Goal: Transaction & Acquisition: Purchase product/service

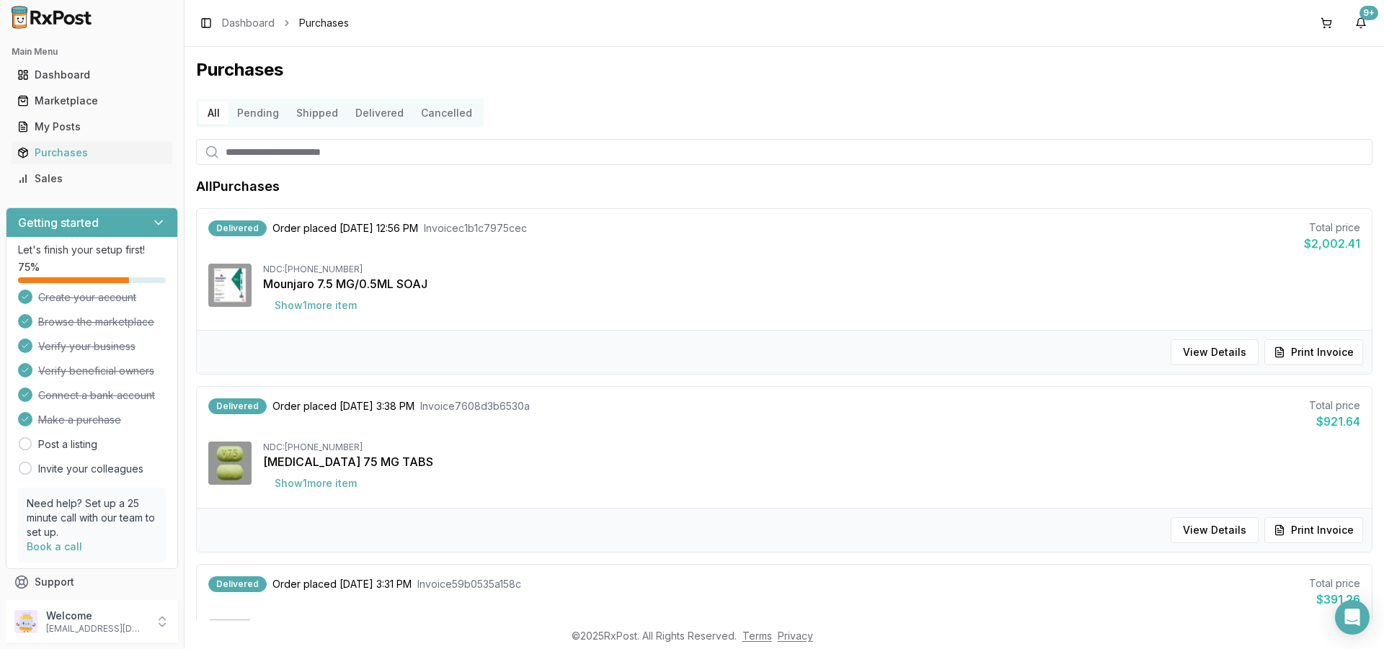
click at [339, 154] on input "search" at bounding box center [784, 152] width 1176 height 26
paste input "**********"
type input "**********"
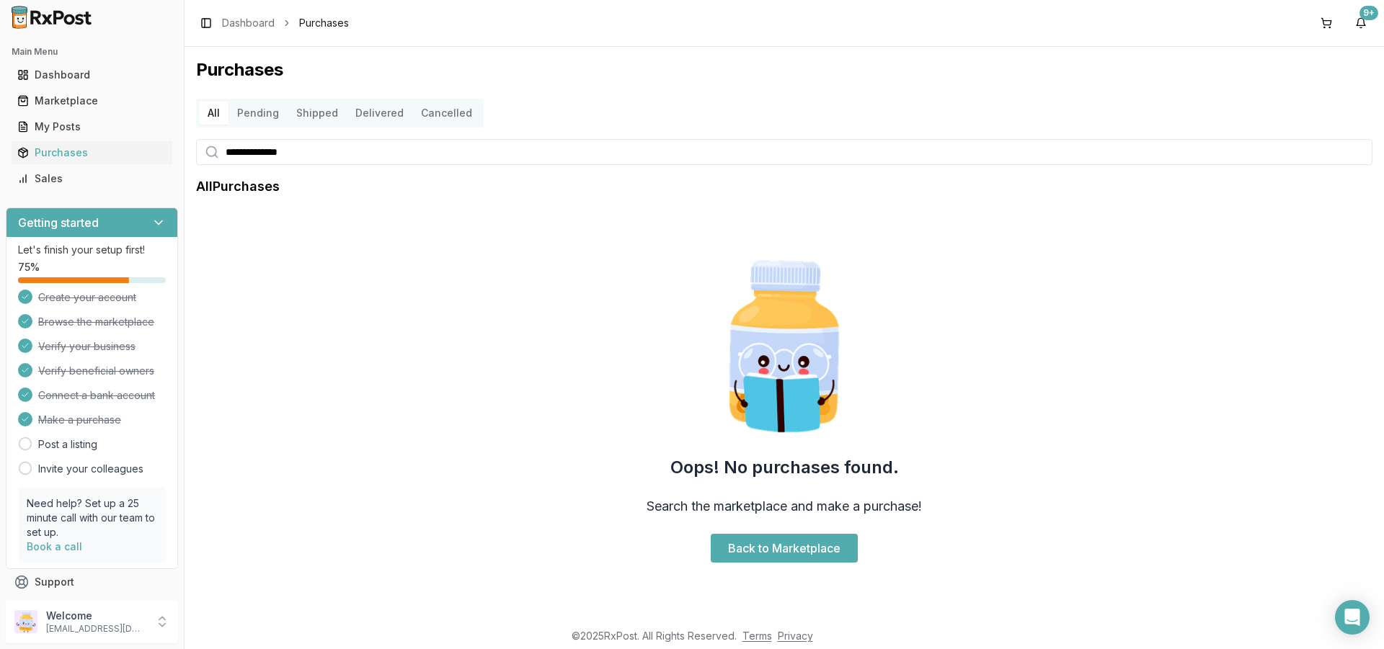
click at [45, 52] on h2 "Main Menu" at bounding box center [92, 52] width 161 height 12
click at [39, 76] on div "Dashboard" at bounding box center [91, 75] width 149 height 14
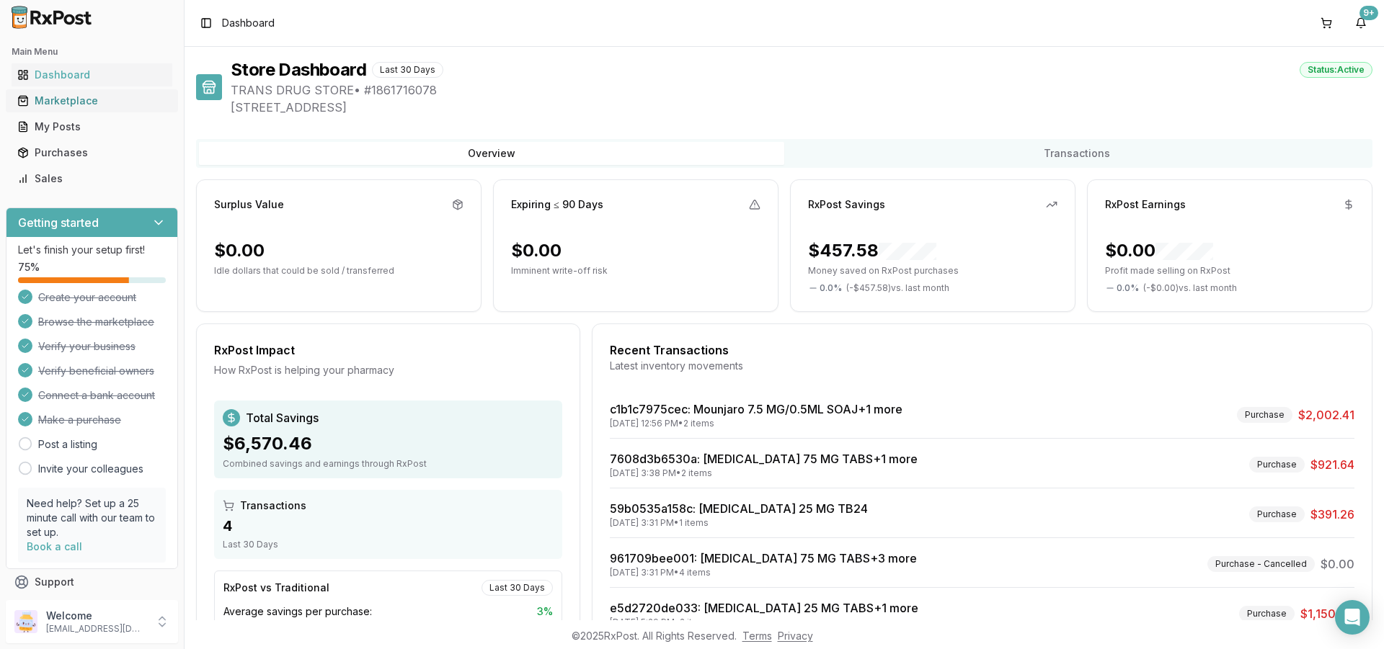
click at [90, 100] on div "Marketplace" at bounding box center [91, 101] width 149 height 14
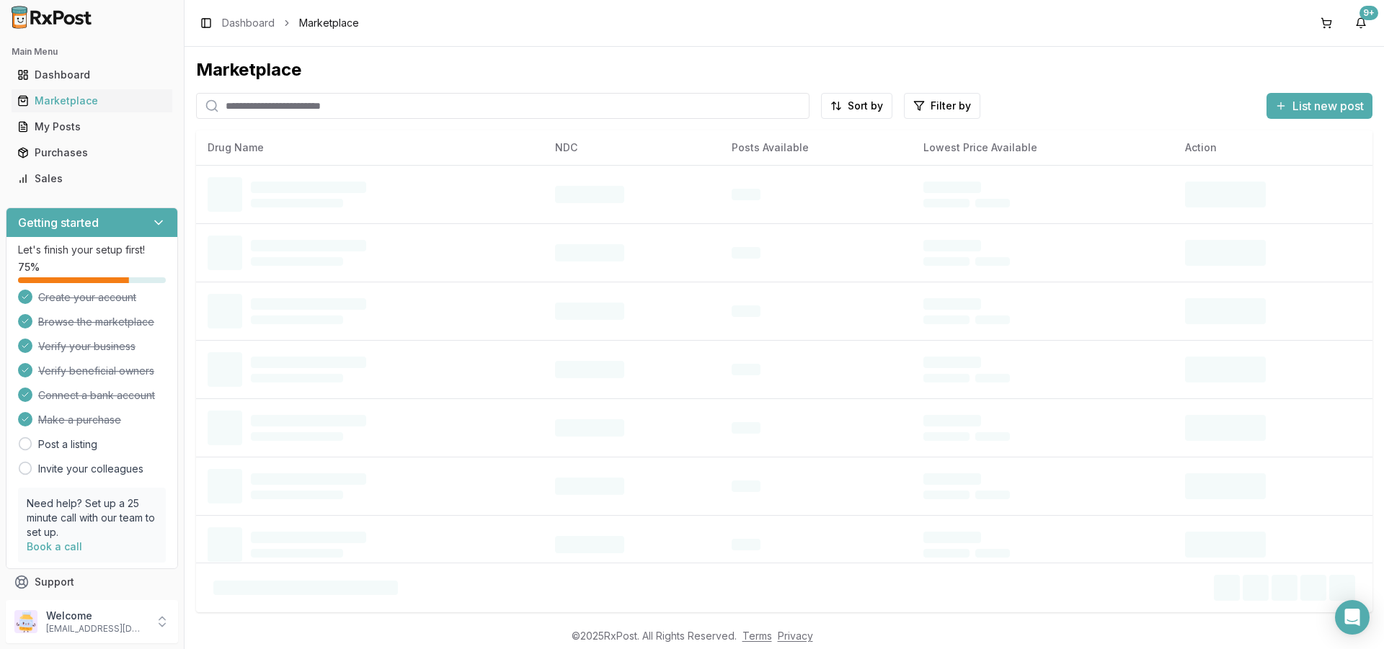
click at [315, 107] on input "search" at bounding box center [502, 106] width 613 height 26
paste input "**********"
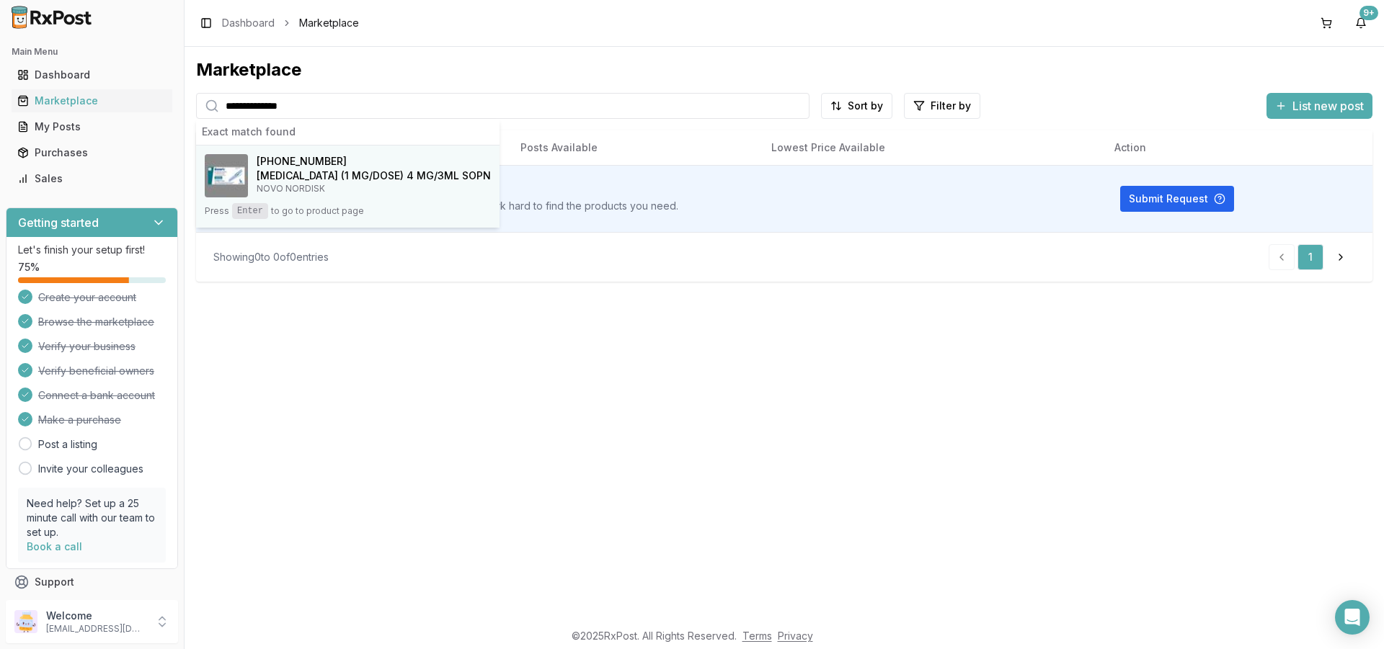
type input "**********"
click at [241, 207] on kbd "Enter" at bounding box center [250, 211] width 36 height 16
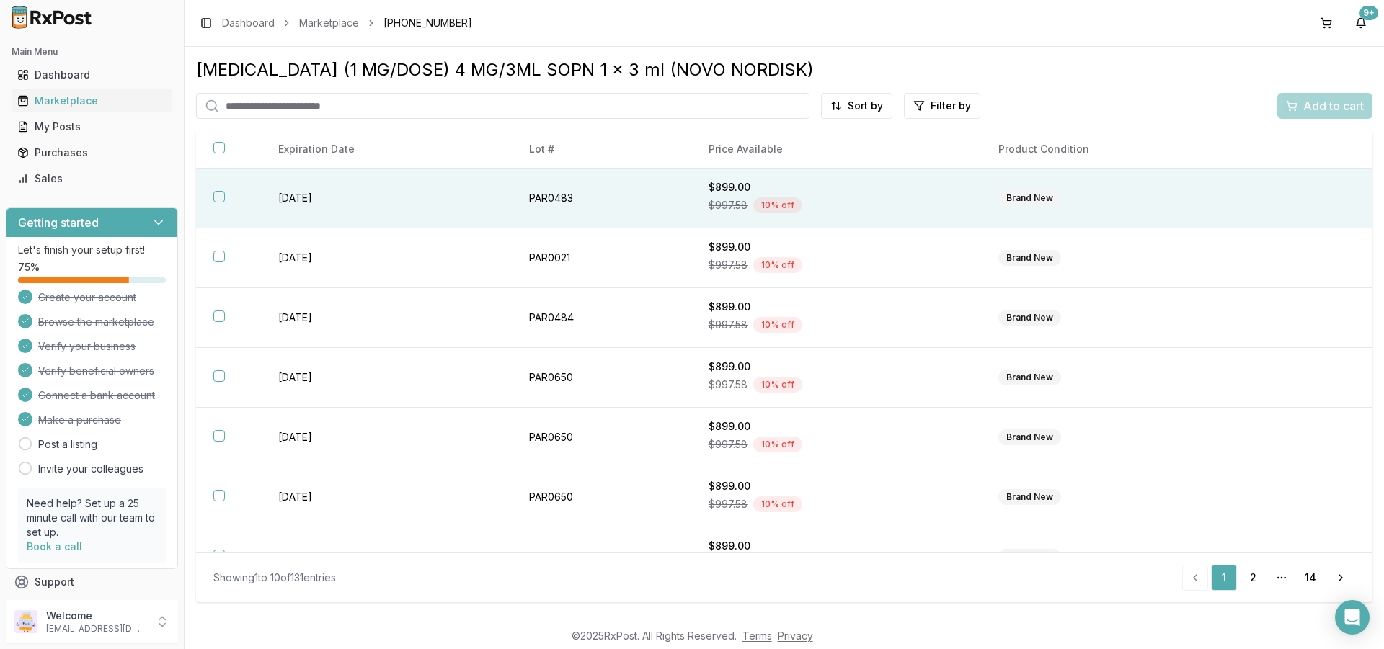
scroll to position [213, 0]
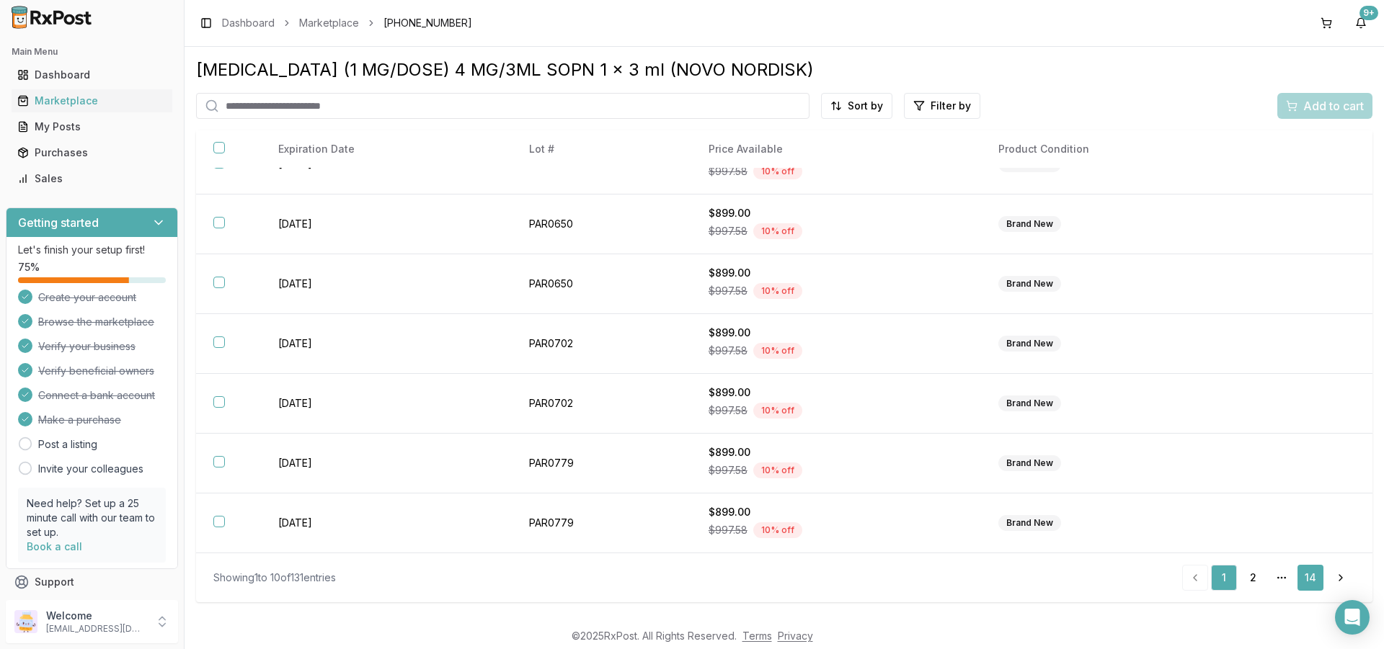
click at [1313, 580] on link "14" at bounding box center [1310, 578] width 26 height 26
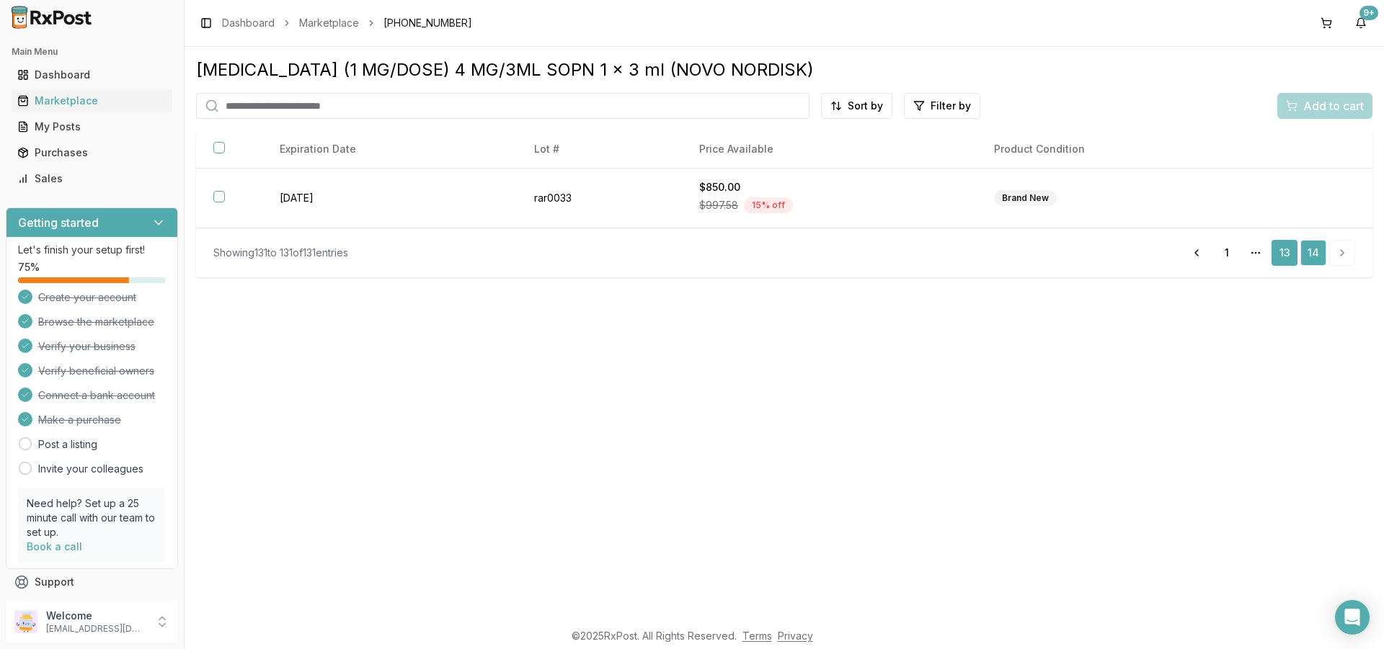
click at [1287, 259] on link "13" at bounding box center [1285, 253] width 26 height 26
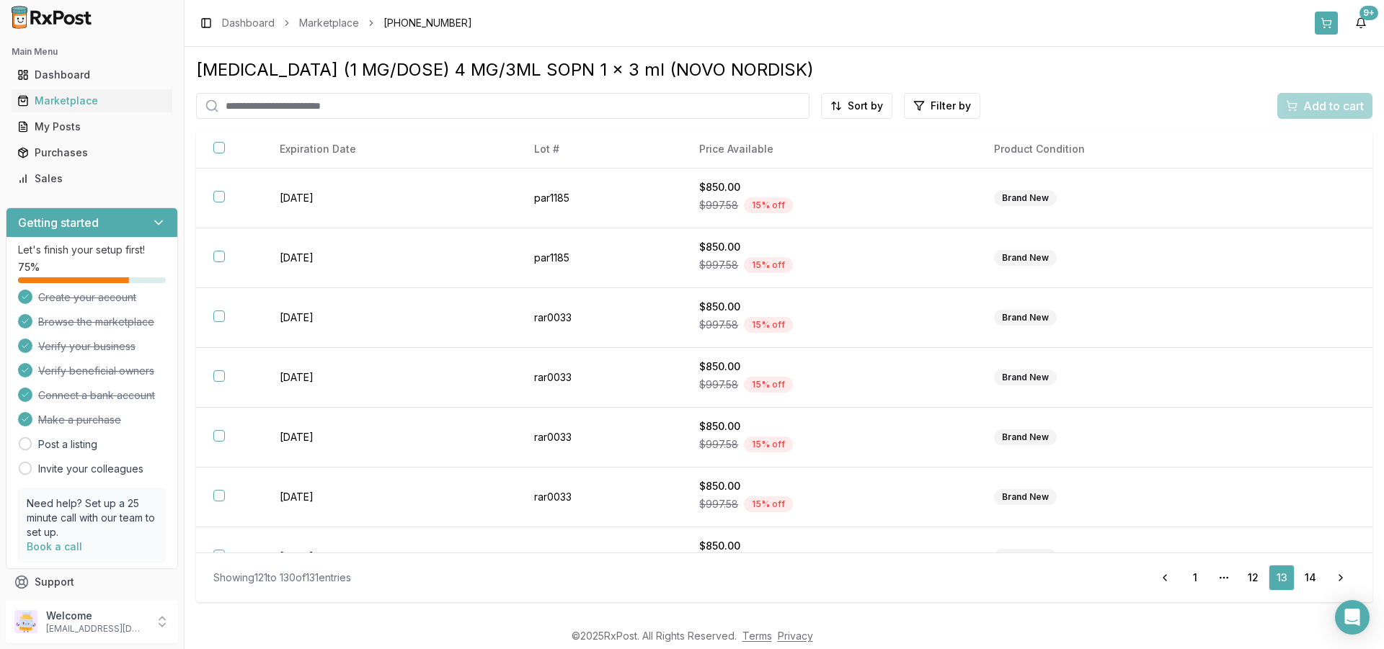
click at [1325, 27] on button at bounding box center [1326, 23] width 23 height 23
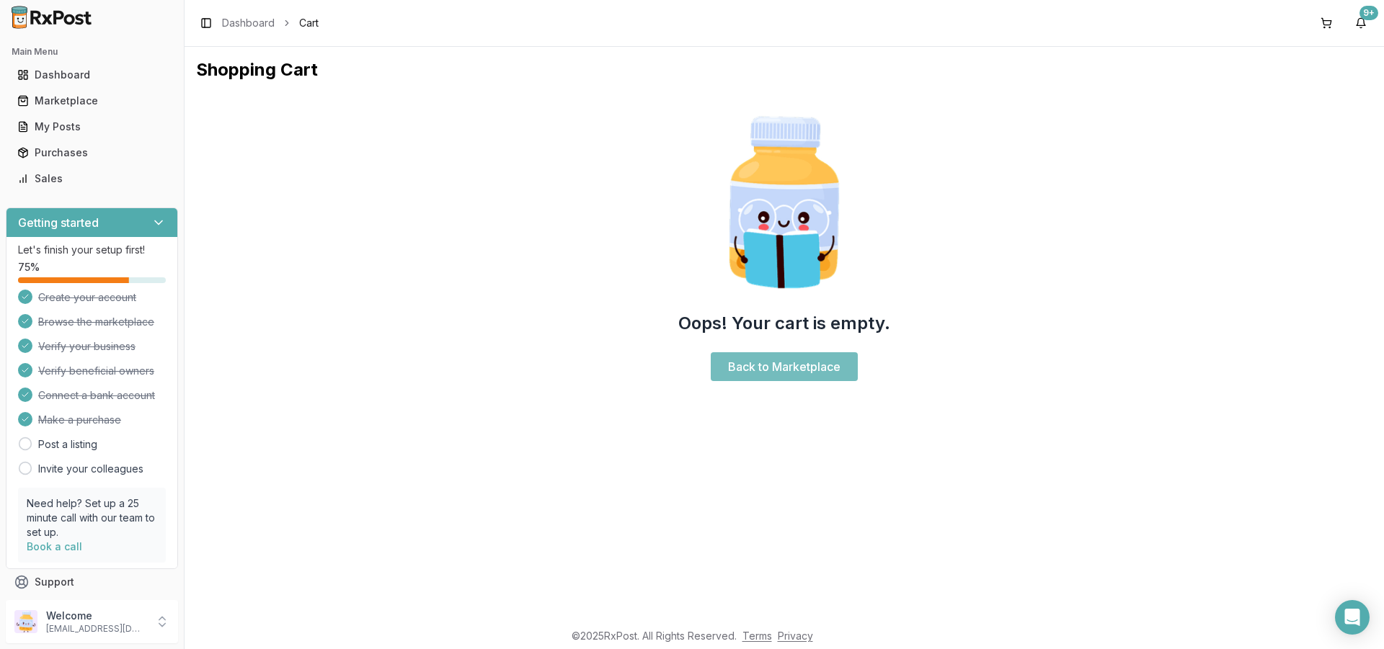
click at [750, 363] on link "Back to Marketplace" at bounding box center [784, 366] width 147 height 29
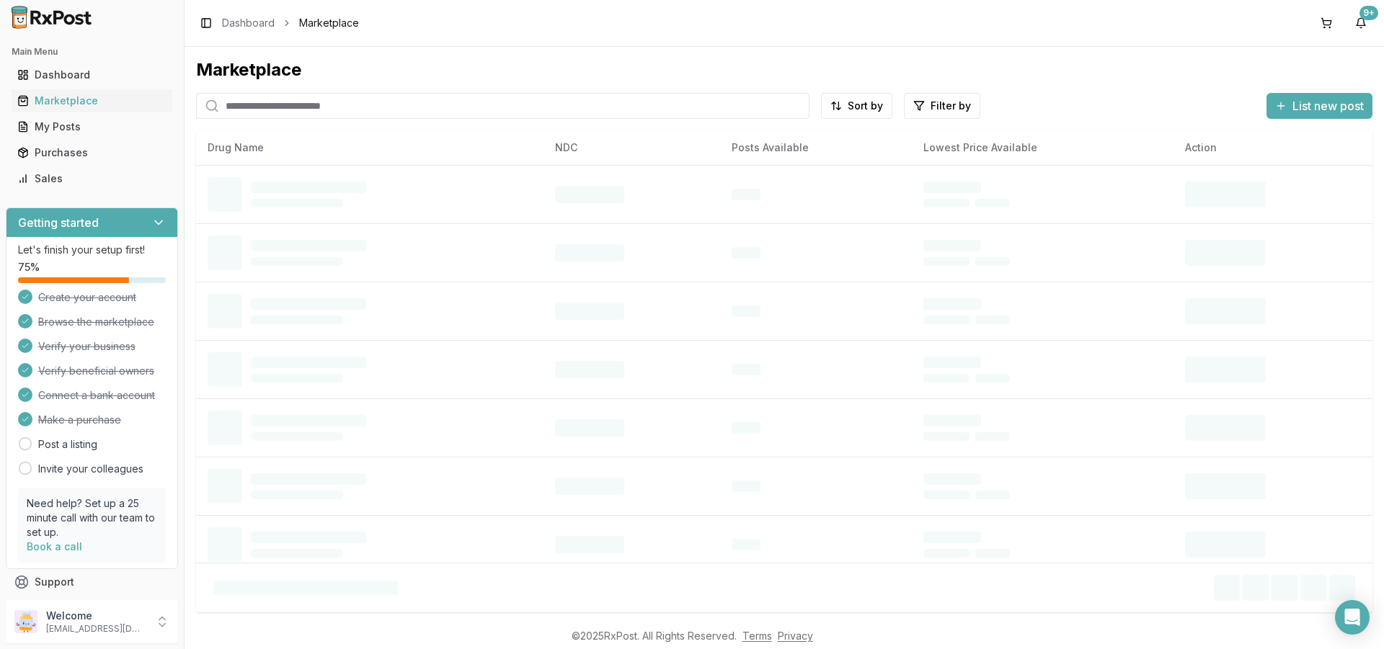
click at [299, 110] on input "search" at bounding box center [502, 106] width 613 height 26
paste input "**********"
type input "**********"
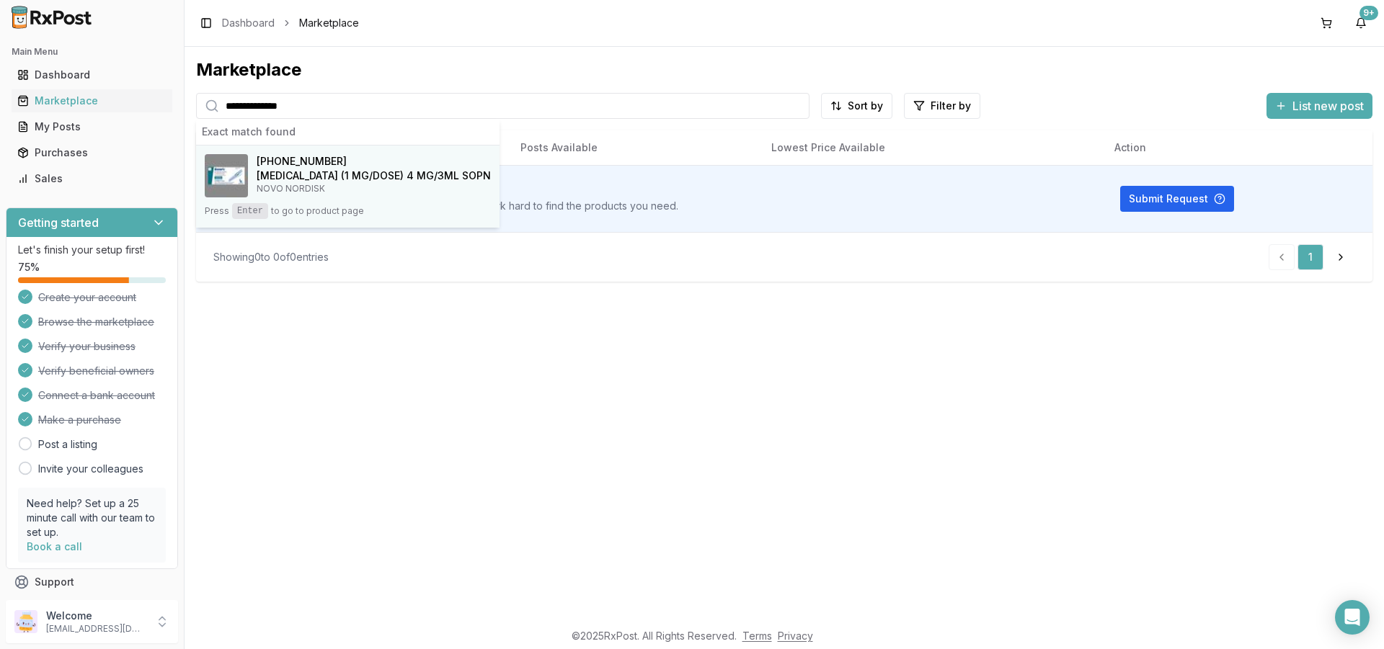
click at [252, 213] on kbd "Enter" at bounding box center [250, 211] width 36 height 16
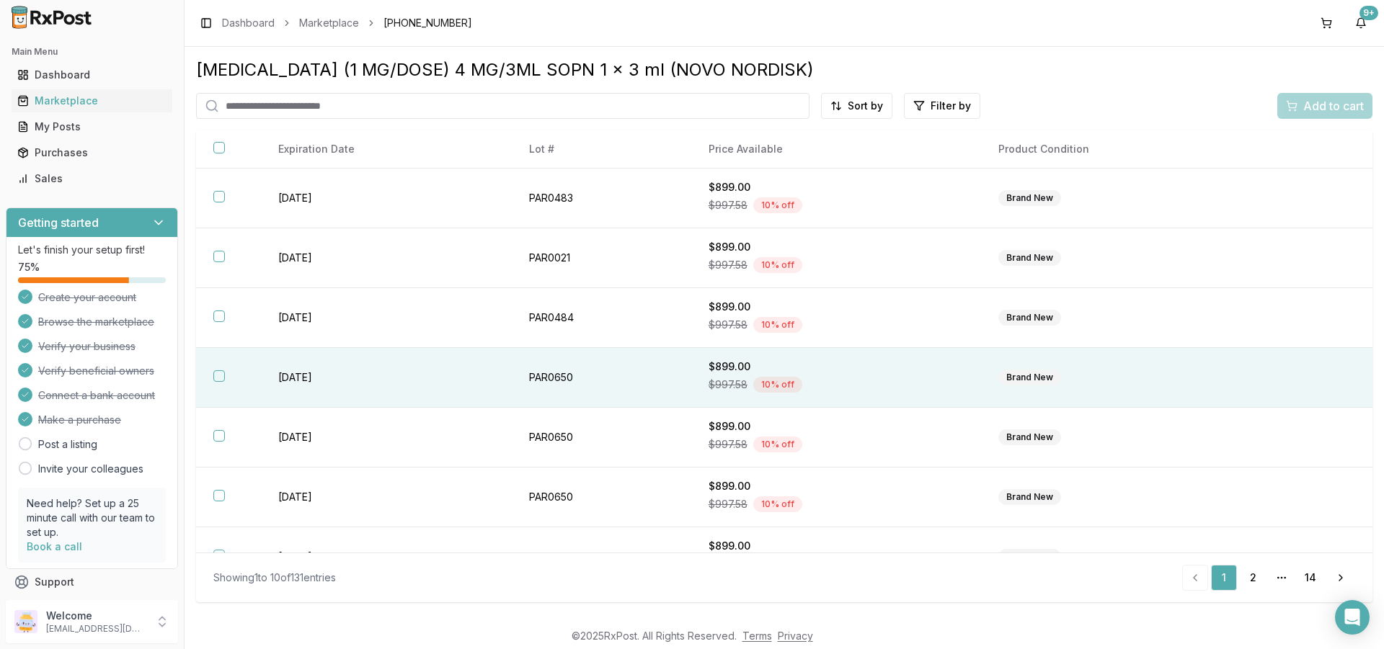
scroll to position [213, 0]
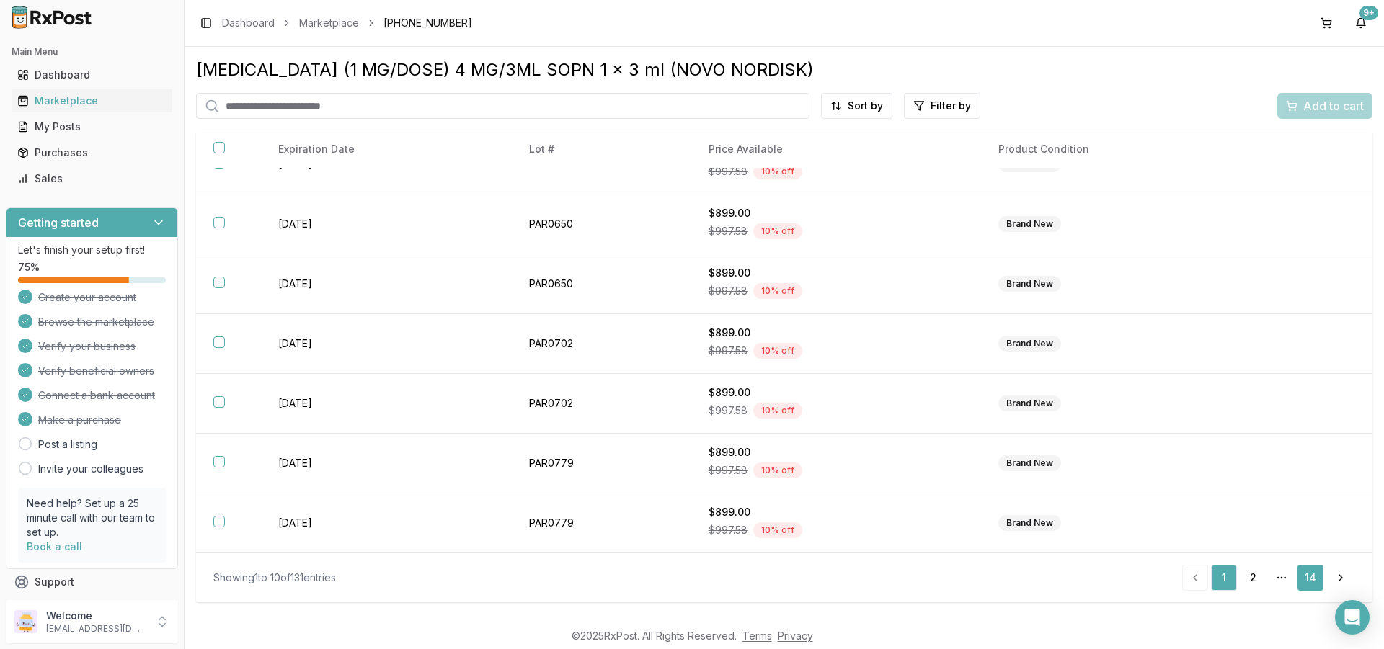
click at [1314, 578] on link "14" at bounding box center [1310, 578] width 26 height 26
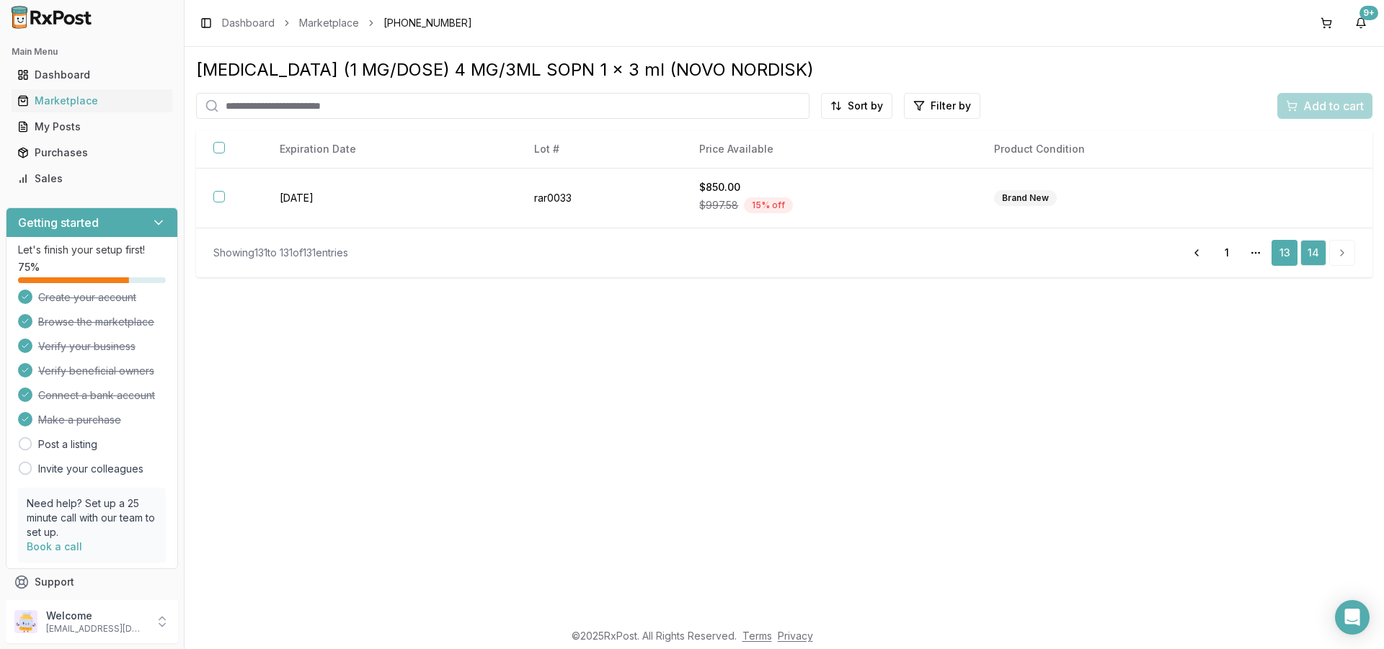
click at [1284, 254] on link "13" at bounding box center [1285, 253] width 26 height 26
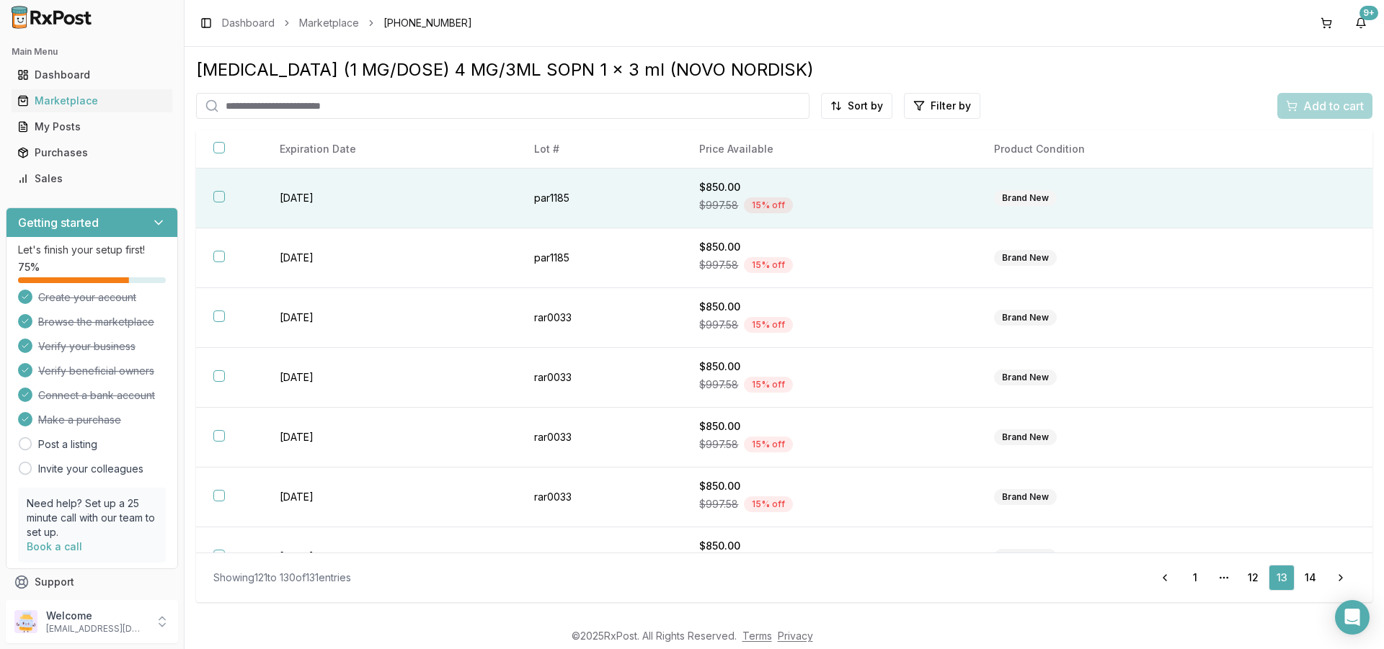
click at [217, 196] on button "button" at bounding box center [219, 197] width 12 height 12
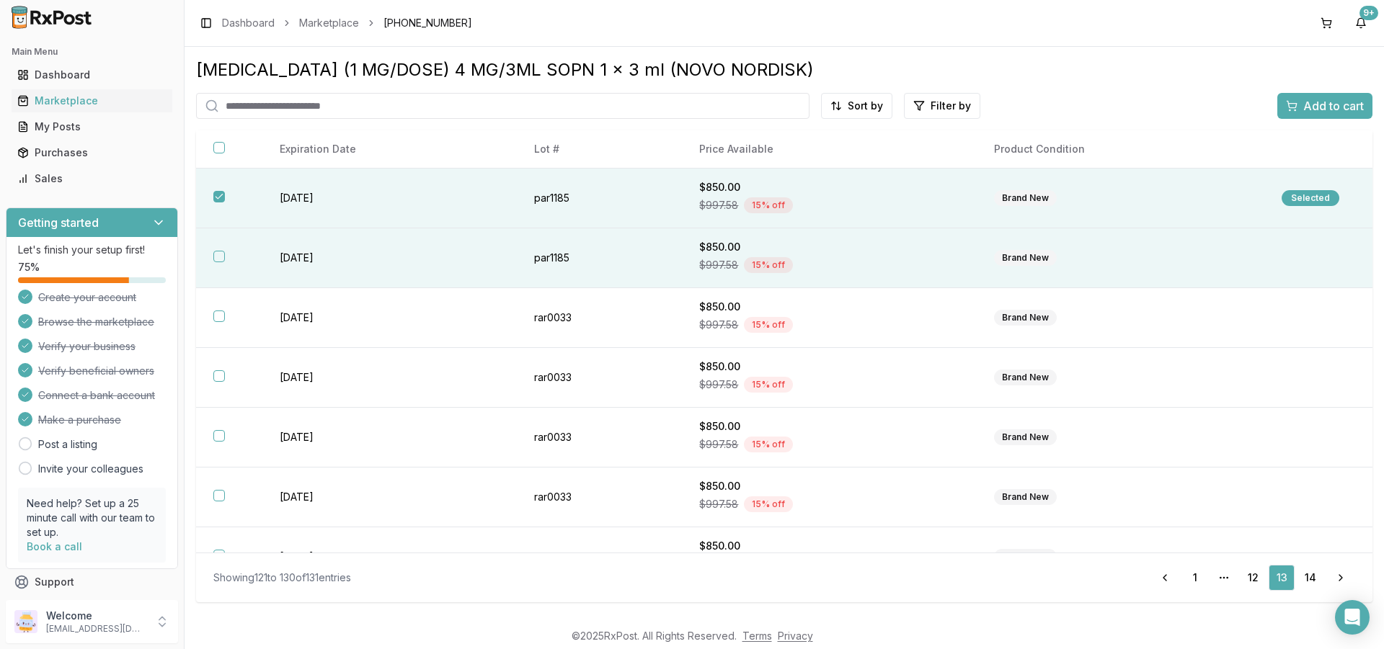
click at [218, 259] on button "button" at bounding box center [219, 257] width 12 height 12
click at [1316, 112] on span "Add to cart" at bounding box center [1333, 105] width 61 height 17
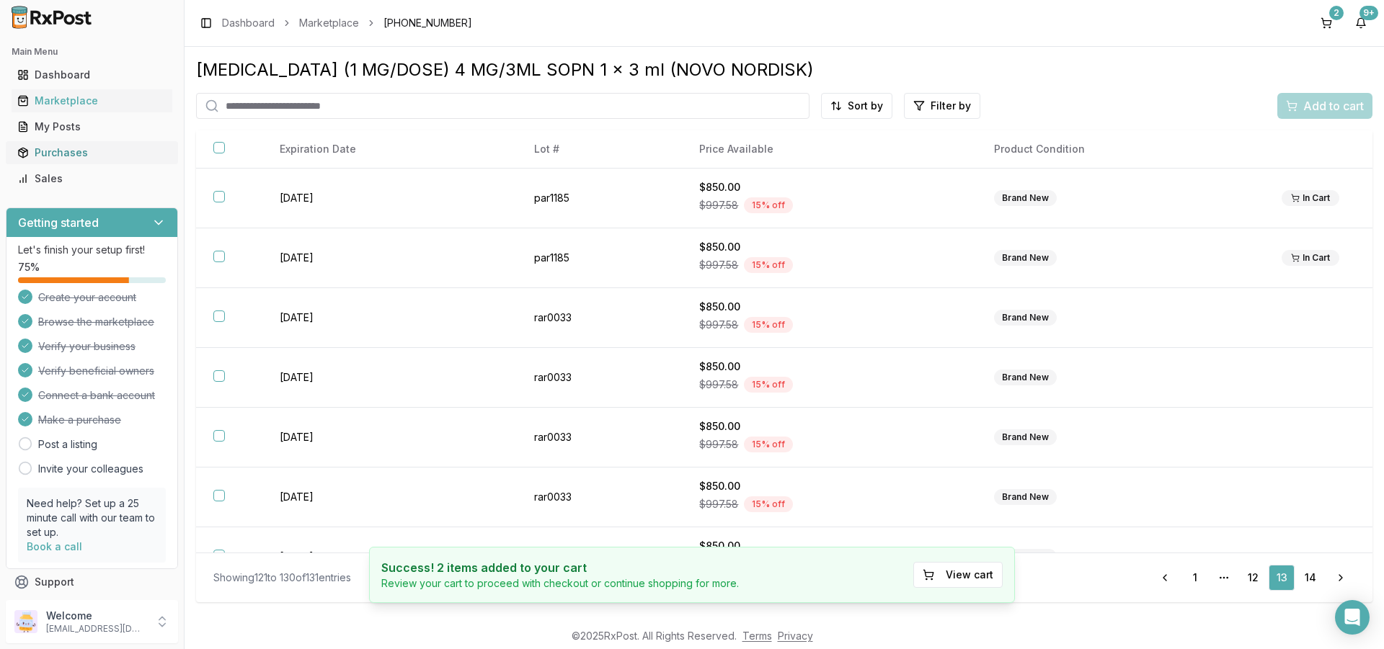
click at [67, 152] on div "Purchases" at bounding box center [91, 153] width 149 height 14
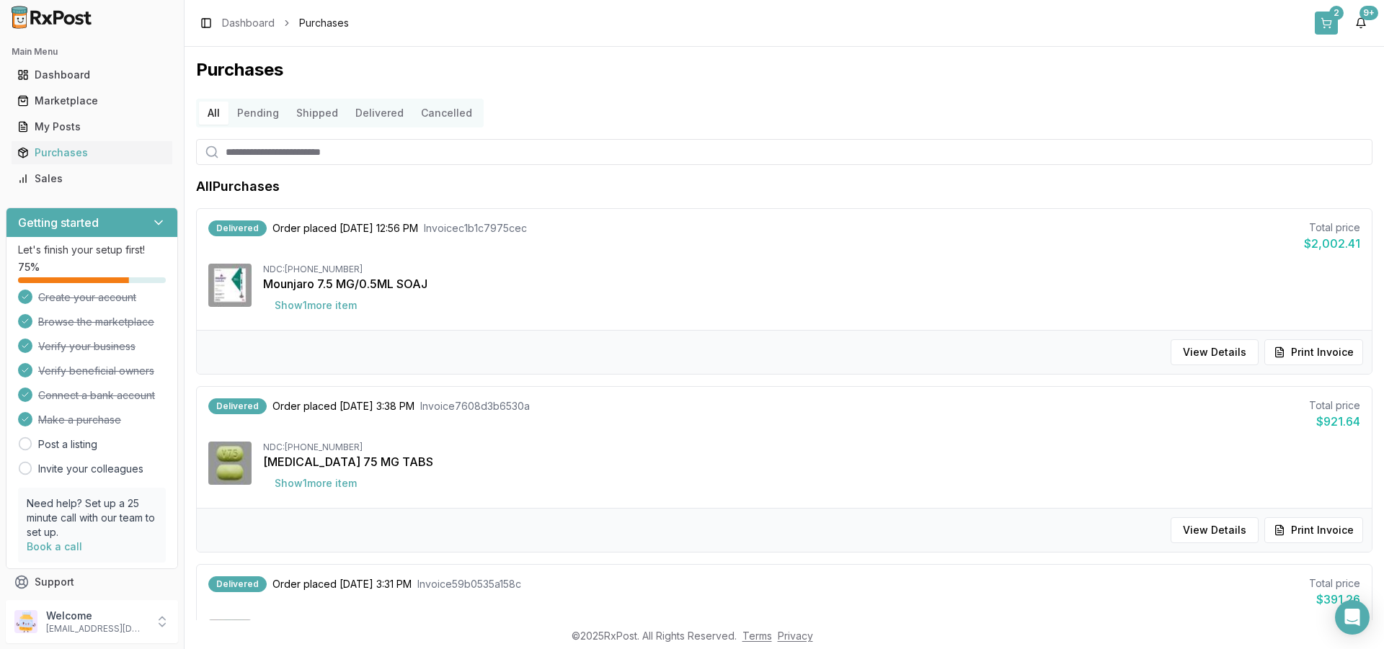
click at [1328, 20] on button "2" at bounding box center [1326, 23] width 23 height 23
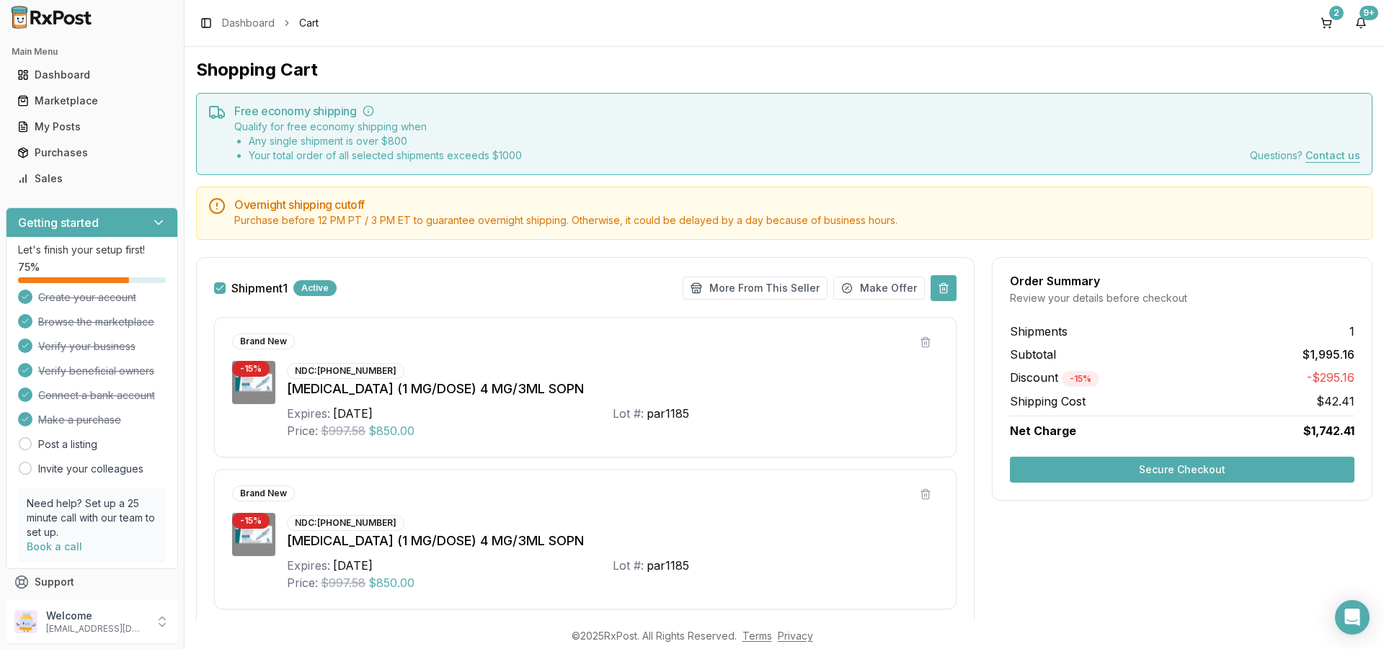
click at [936, 289] on button at bounding box center [944, 288] width 26 height 26
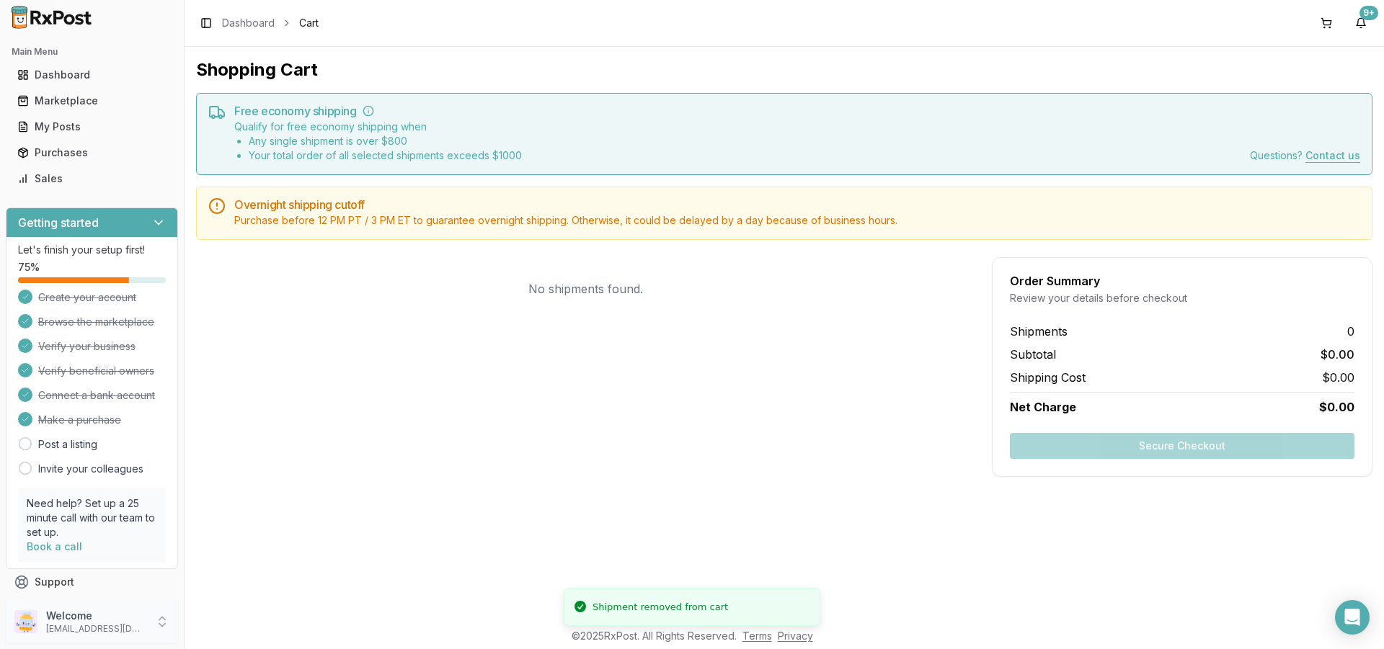
click at [157, 621] on icon at bounding box center [162, 622] width 14 height 14
click at [225, 624] on span "Sign Out" at bounding box center [261, 625] width 137 height 14
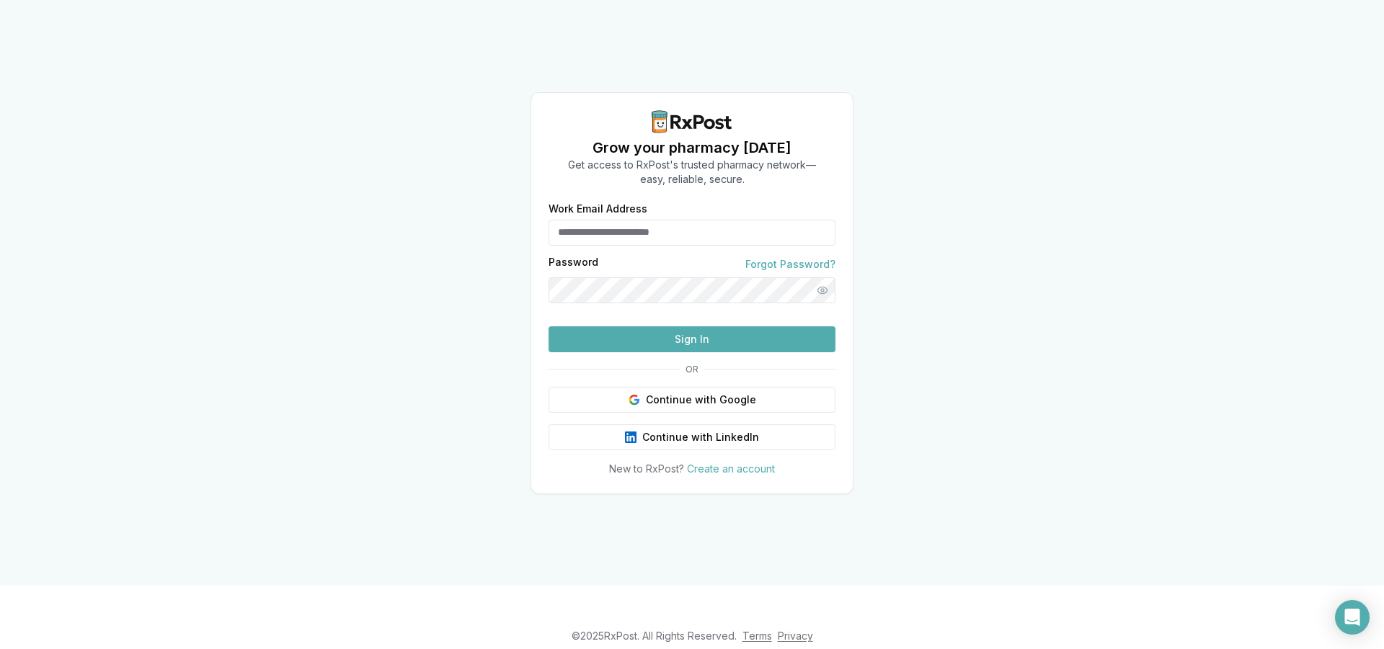
click at [594, 220] on input "Work Email Address" at bounding box center [692, 233] width 287 height 26
type input "**********"
click at [676, 352] on button "Sign In" at bounding box center [692, 340] width 287 height 26
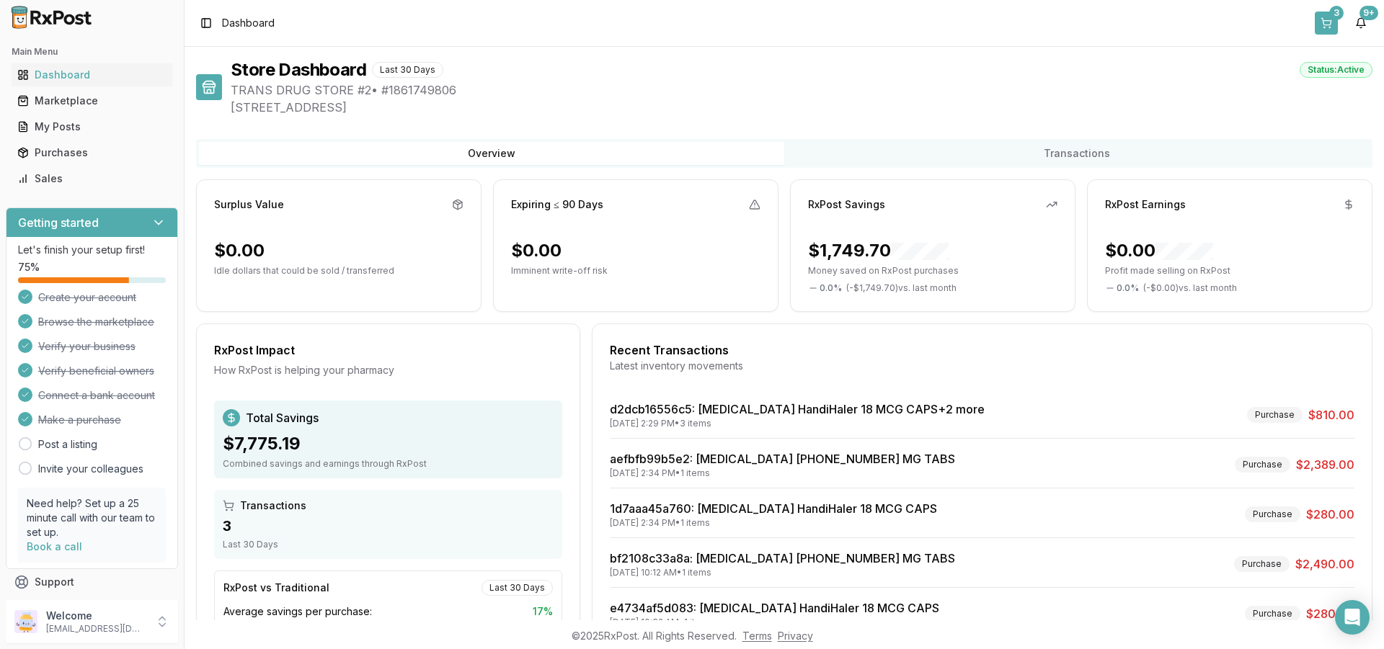
click at [1327, 27] on button "3" at bounding box center [1326, 23] width 23 height 23
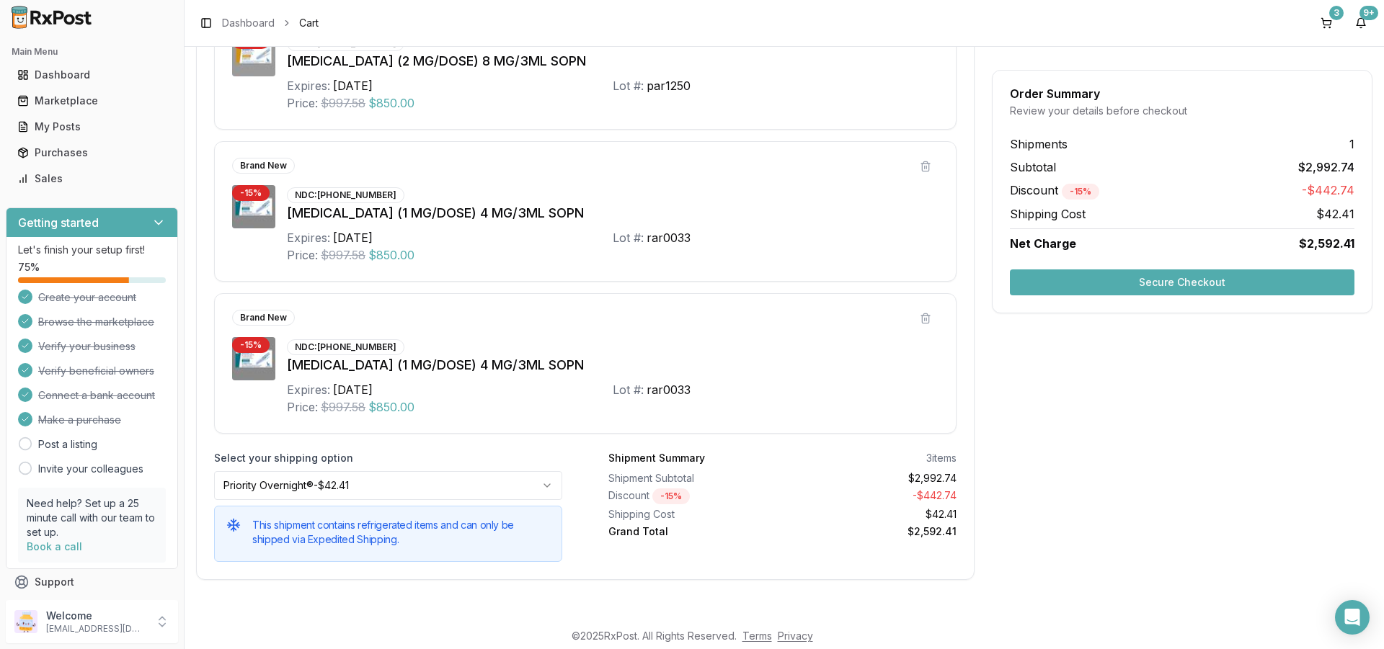
scroll to position [241, 0]
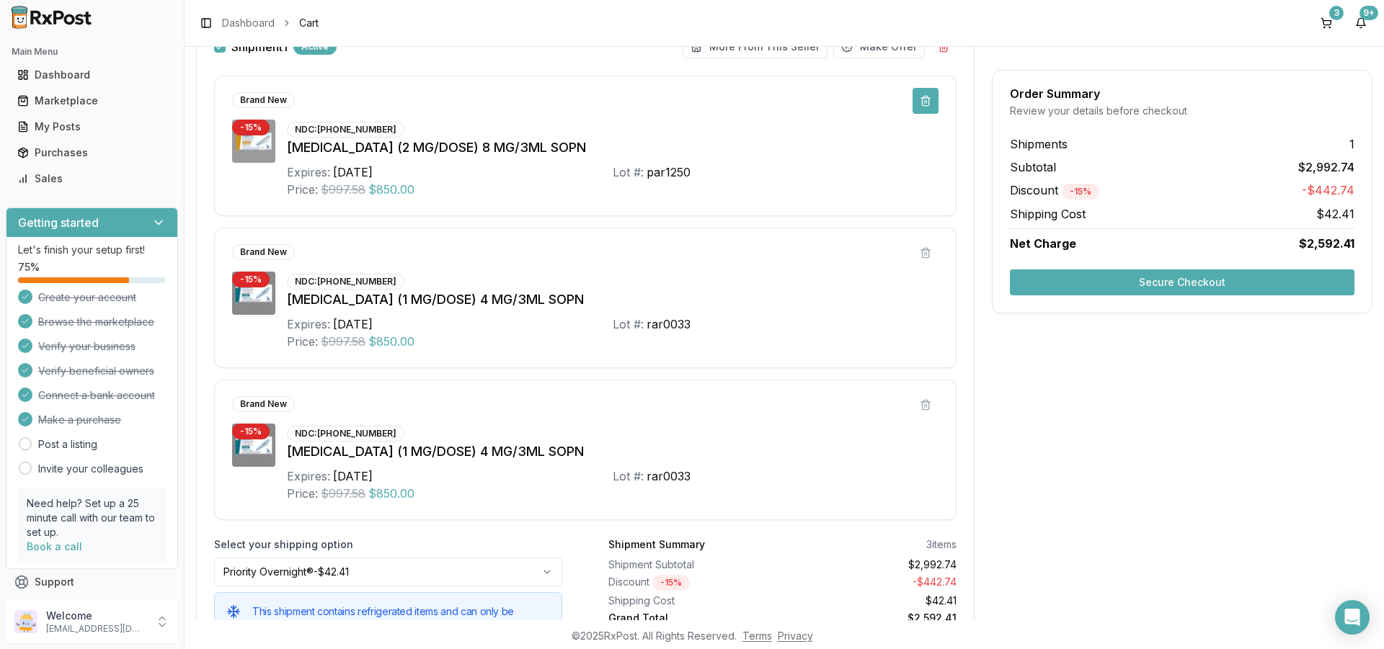
click at [920, 100] on button at bounding box center [926, 101] width 26 height 26
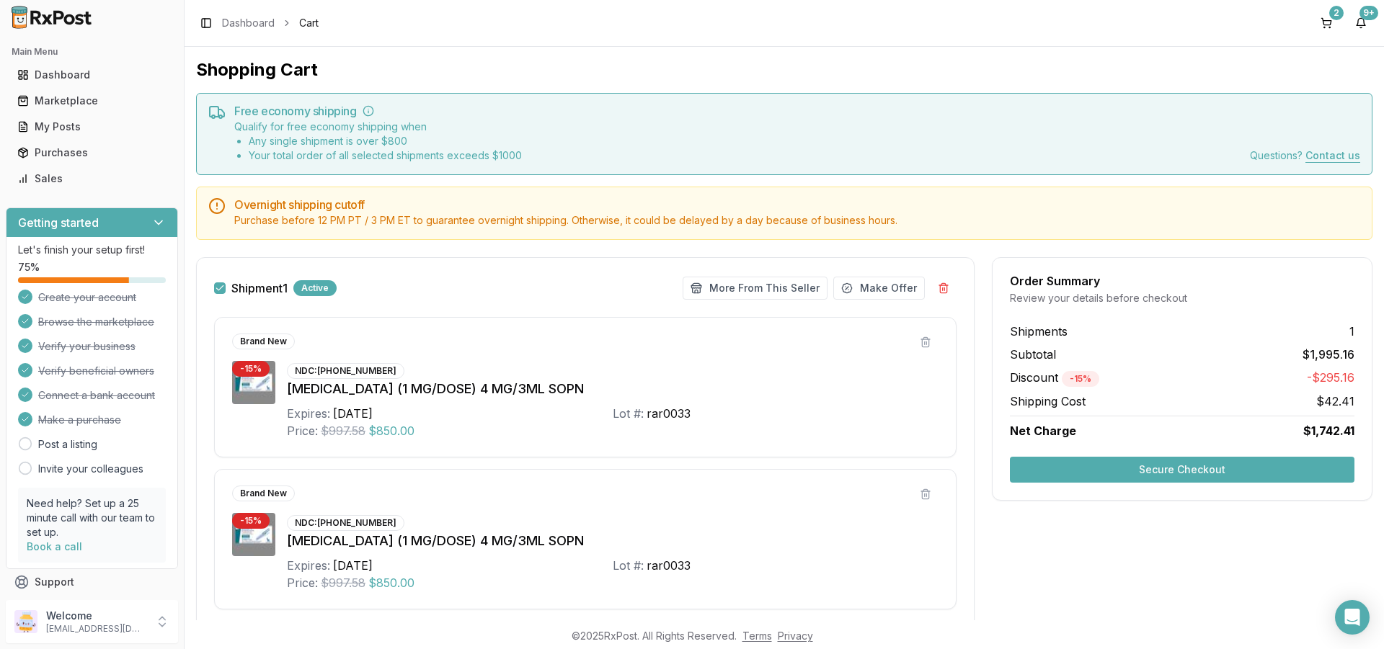
scroll to position [176, 0]
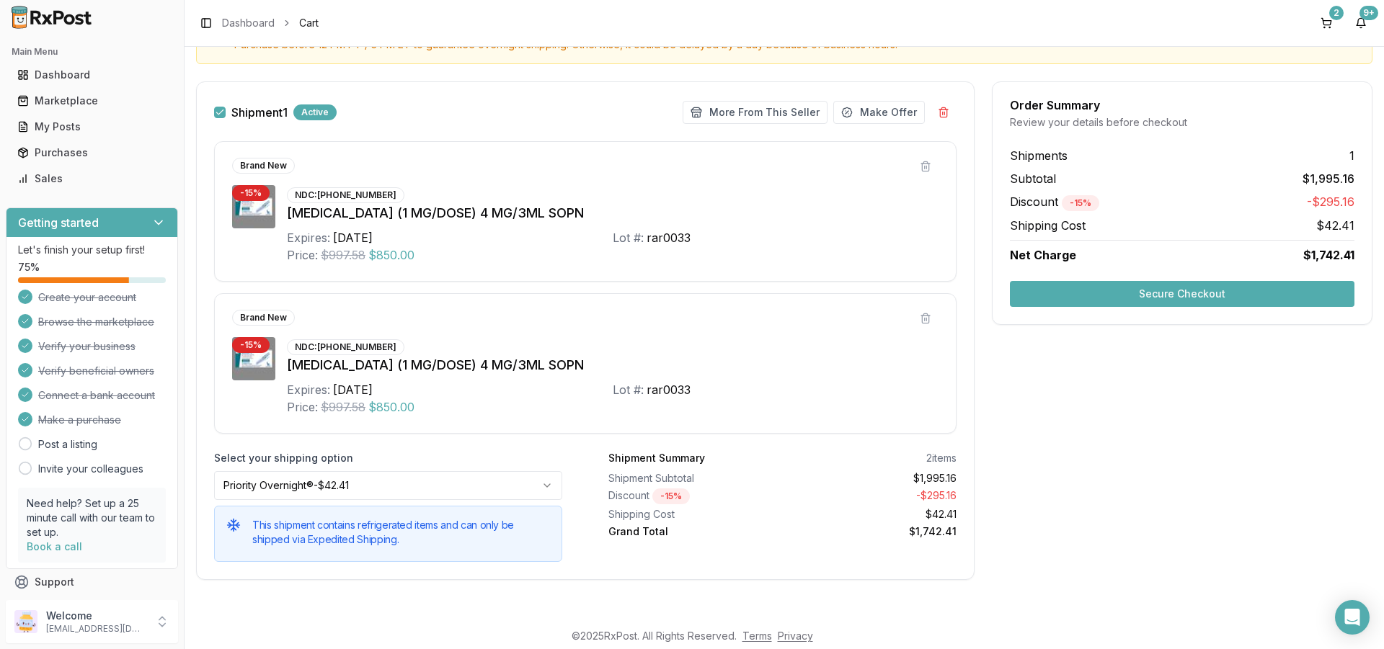
drag, startPoint x: 319, startPoint y: 194, endPoint x: 381, endPoint y: 194, distance: 62.7
click at [381, 194] on div "NDC: [PHONE_NUMBER]" at bounding box center [345, 195] width 117 height 16
copy div "[PHONE_NUMBER]"
